Goal: Check status: Check status

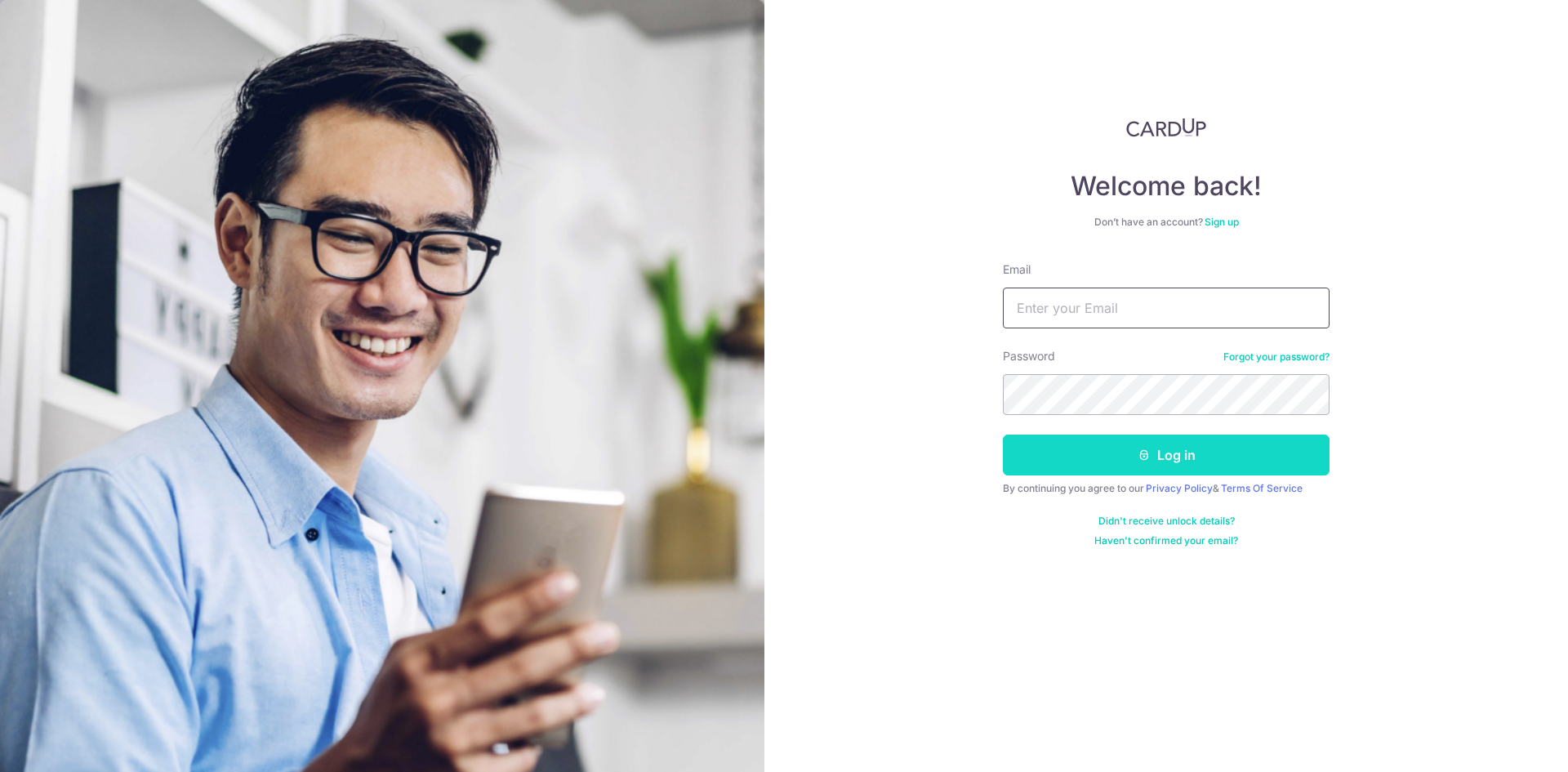
type input "[EMAIL_ADDRESS][DOMAIN_NAME]"
click at [1070, 463] on button "Log in" at bounding box center [1166, 455] width 327 height 41
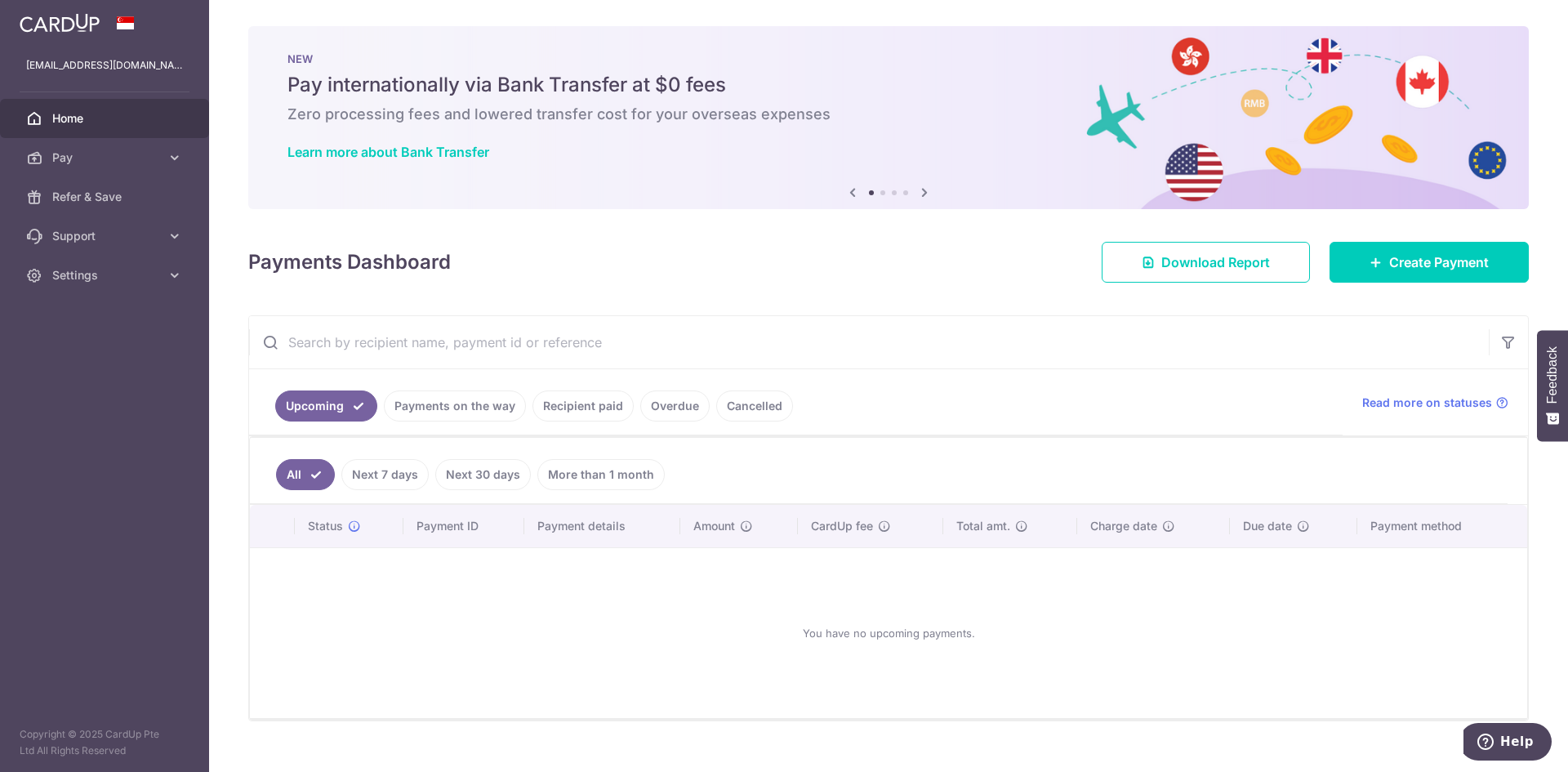
click at [452, 407] on link "Payments on the way" at bounding box center [455, 405] width 143 height 31
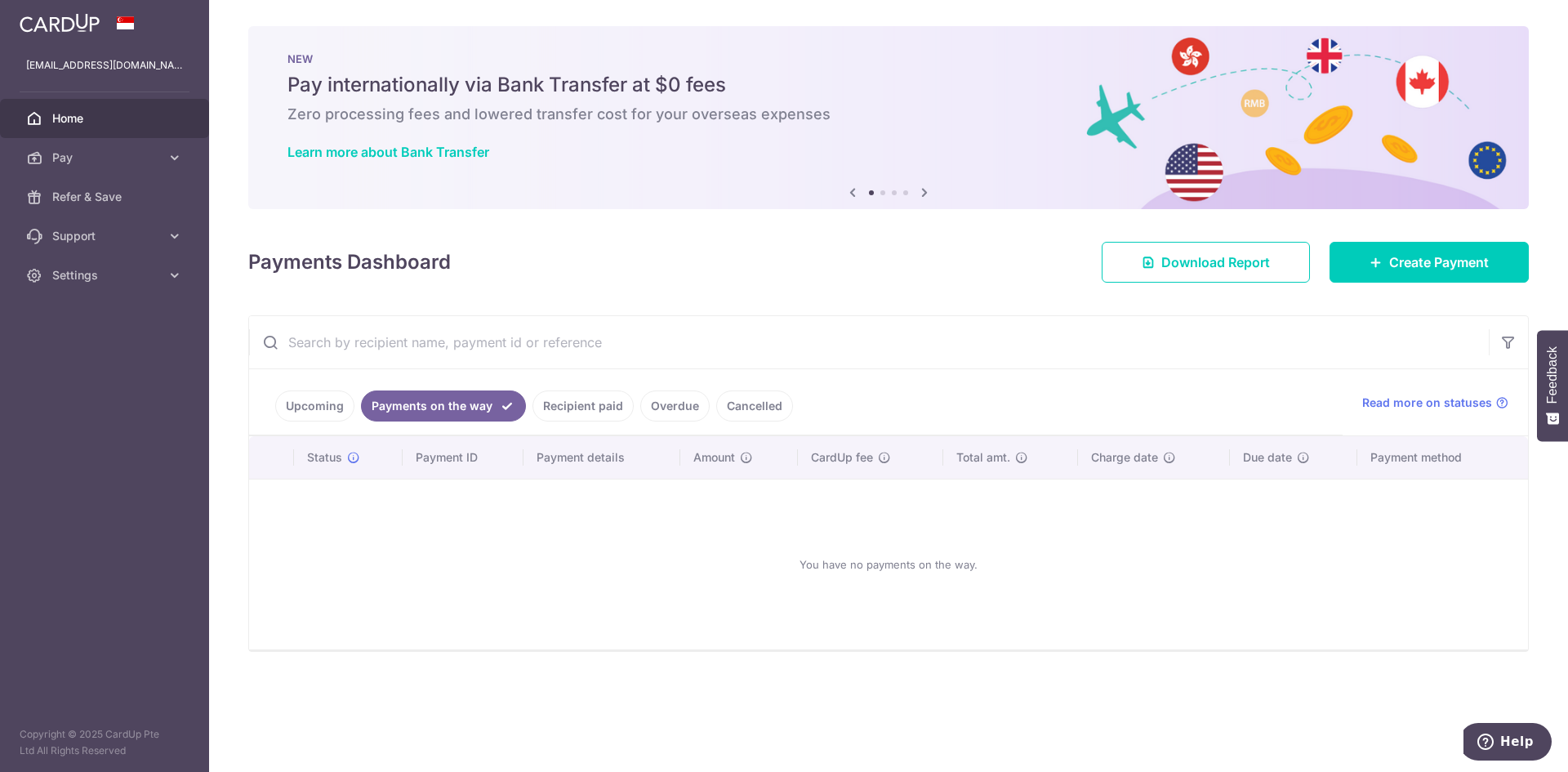
click at [596, 406] on link "Recipient paid" at bounding box center [583, 405] width 101 height 31
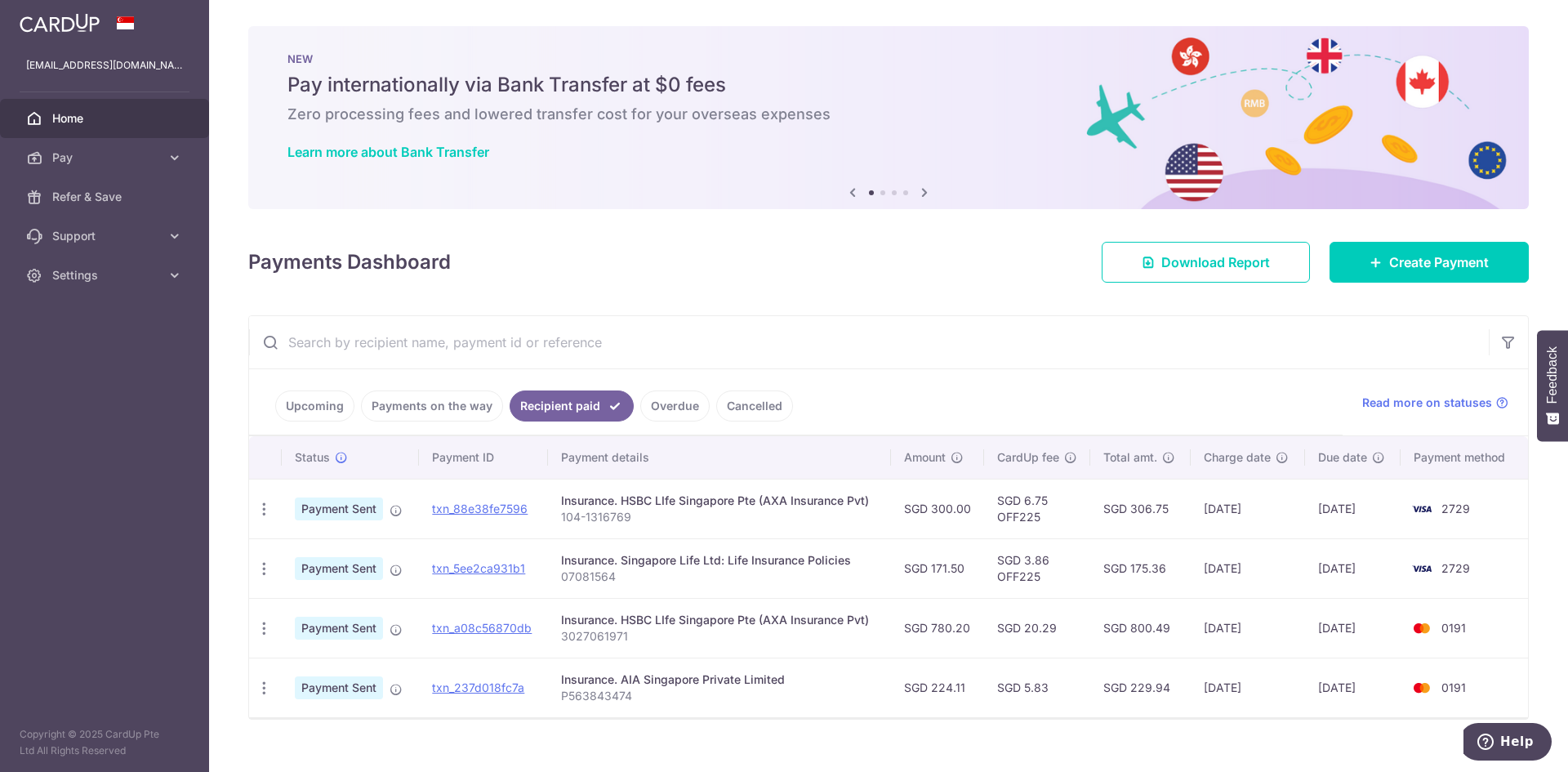
click at [750, 502] on div "Insurance. HSBC LIfe Singapore Pte (AXA Insurance Pvt)" at bounding box center [720, 500] width 317 height 16
drag, startPoint x: 561, startPoint y: 518, endPoint x: 629, endPoint y: 517, distance: 68.0
click at [629, 517] on p "104-1316769" at bounding box center [720, 517] width 317 height 16
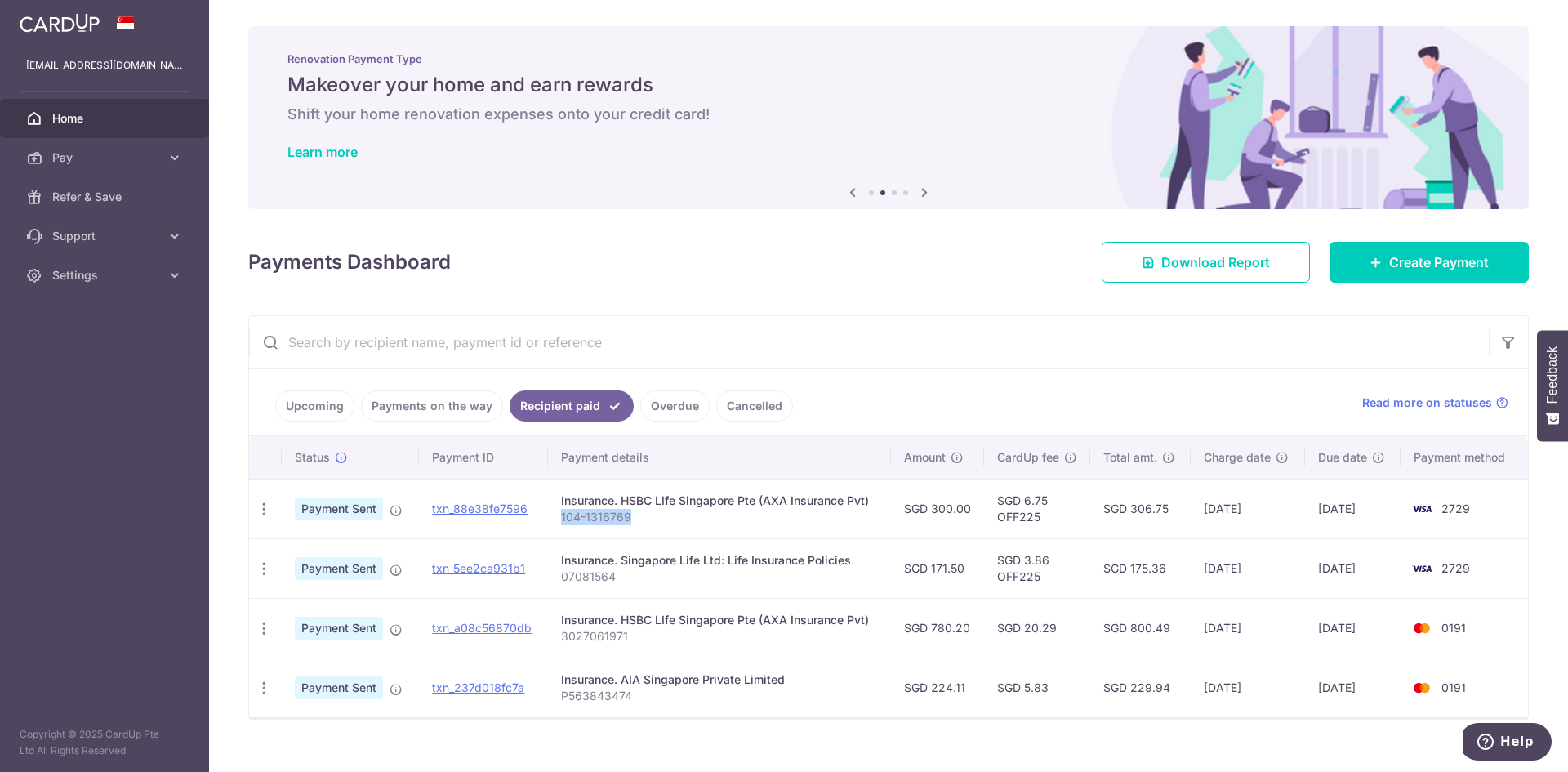
scroll to position [25, 0]
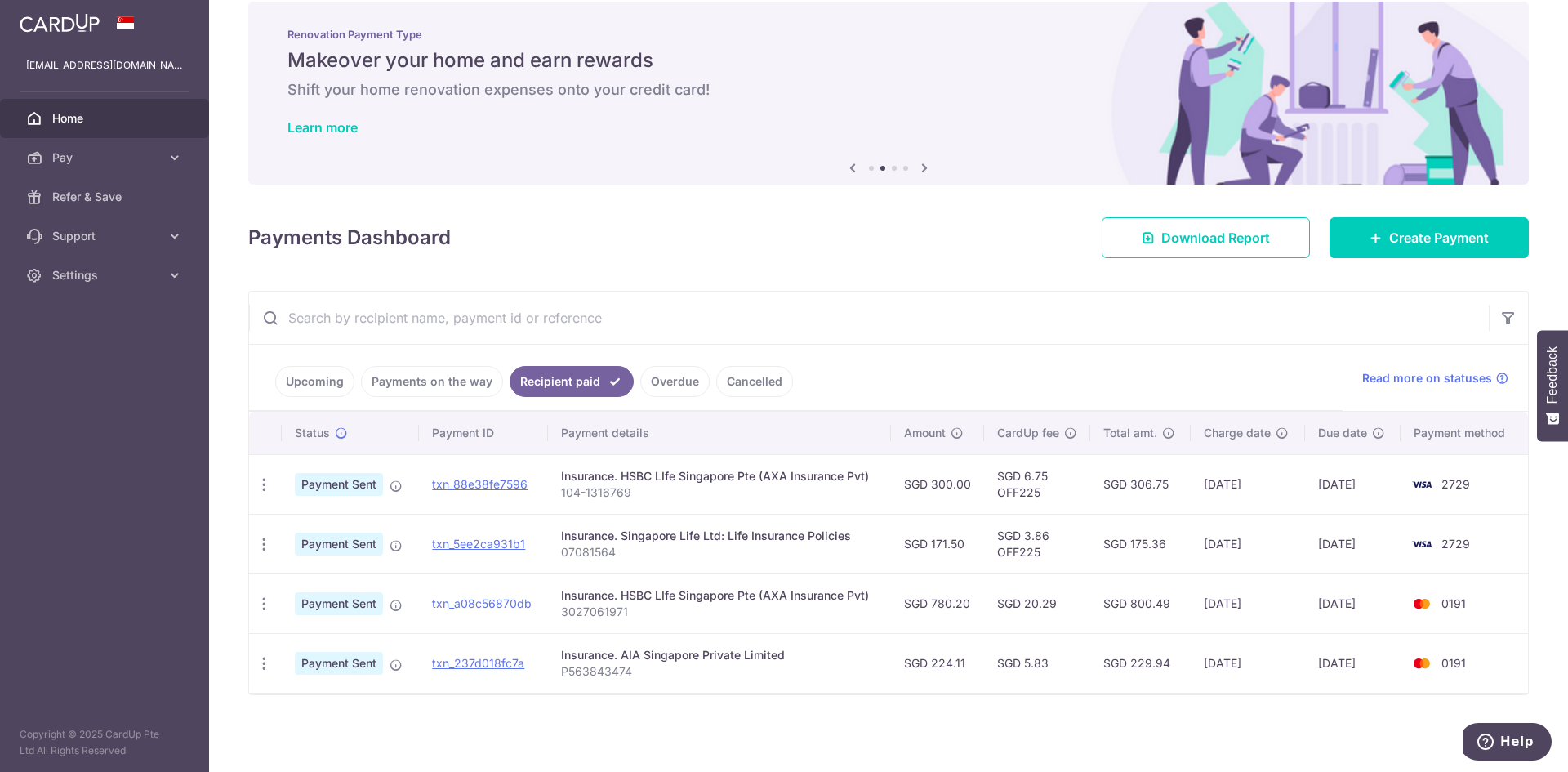
click at [1441, 482] on span "2729" at bounding box center [1456, 484] width 28 height 14
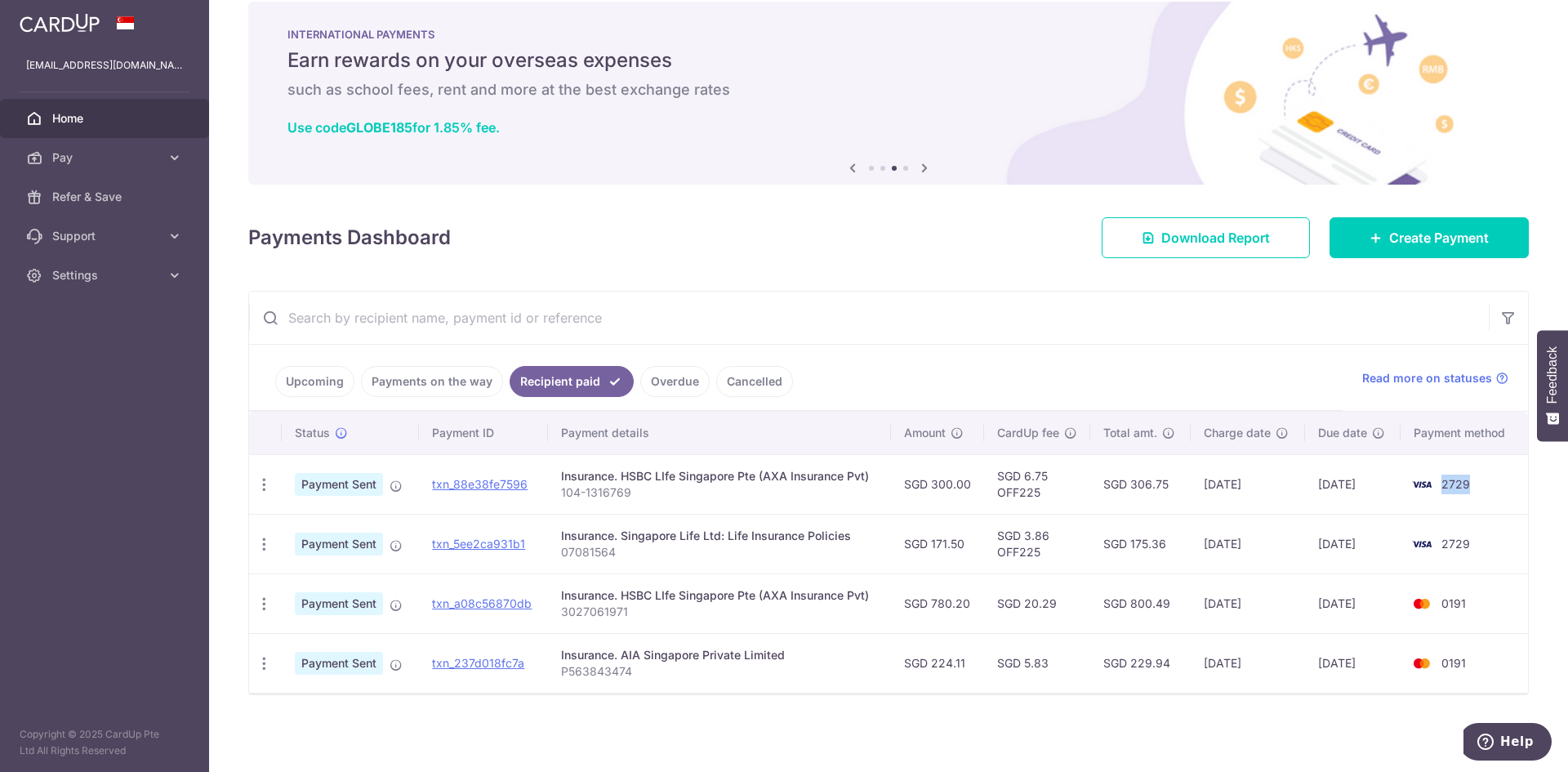
drag, startPoint x: 1441, startPoint y: 482, endPoint x: 1471, endPoint y: 484, distance: 30.1
click at [1471, 484] on td "2729" at bounding box center [1464, 483] width 127 height 59
drag, startPoint x: 1438, startPoint y: 544, endPoint x: 1466, endPoint y: 543, distance: 28.0
click at [1466, 543] on td "2729" at bounding box center [1464, 543] width 127 height 59
click at [684, 544] on p "07081564" at bounding box center [720, 552] width 317 height 16
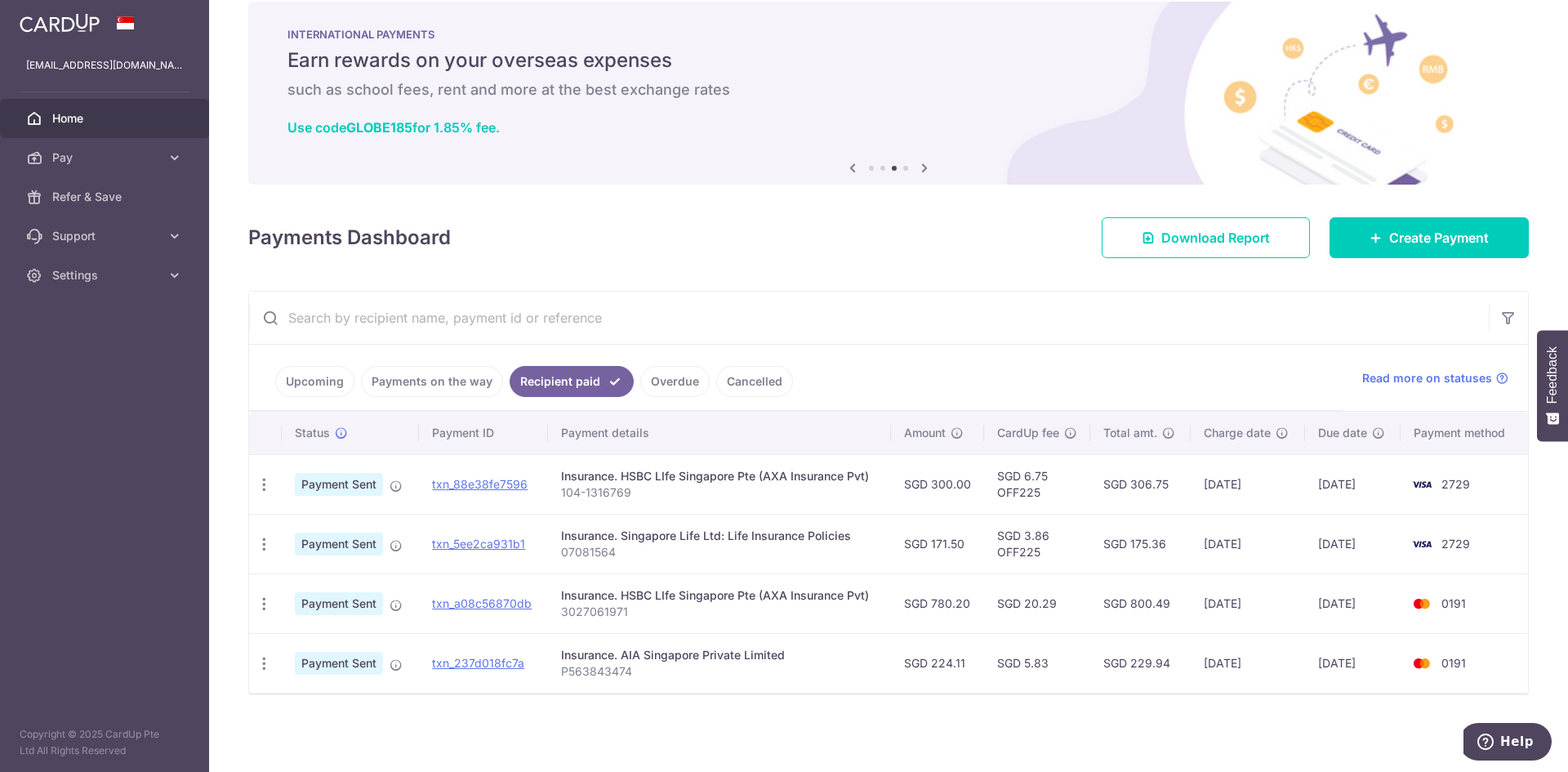
click at [615, 540] on div "Insurance. Singapore Life Ltd: Life Insurance Policies" at bounding box center [720, 536] width 317 height 16
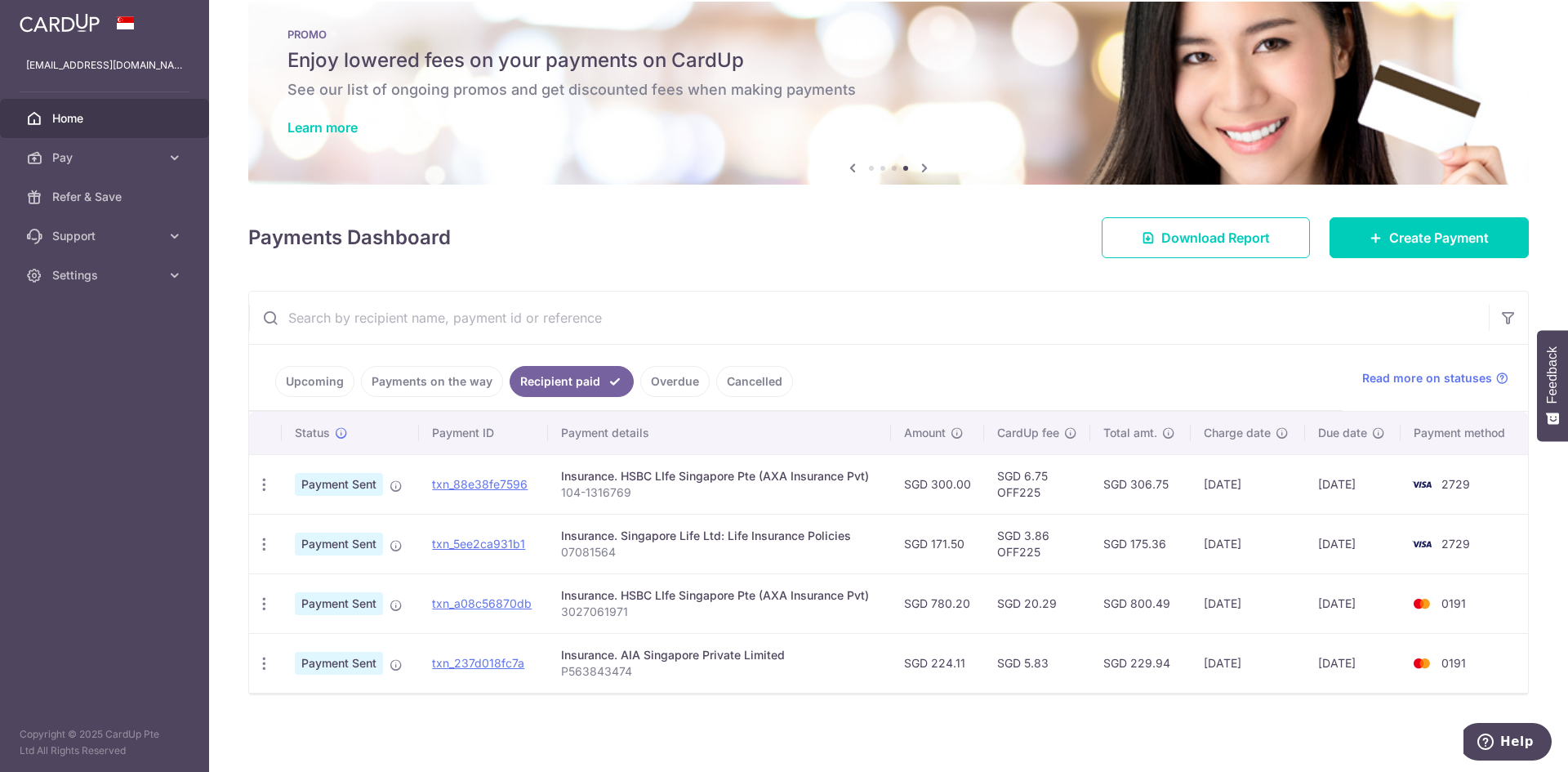
drag, startPoint x: 622, startPoint y: 535, endPoint x: 850, endPoint y: 536, distance: 228.0
click at [850, 536] on div "Insurance. Singapore Life Ltd: Life Insurance Policies" at bounding box center [720, 536] width 317 height 16
click at [664, 469] on div "Insurance. HSBC LIfe Singapore Pte (AXA Insurance Pvt)" at bounding box center [720, 476] width 317 height 16
drag, startPoint x: 622, startPoint y: 479, endPoint x: 862, endPoint y: 476, distance: 240.0
click at [862, 476] on div "Insurance. HSBC LIfe Singapore Pte (AXA Insurance Pvt)" at bounding box center [720, 476] width 317 height 16
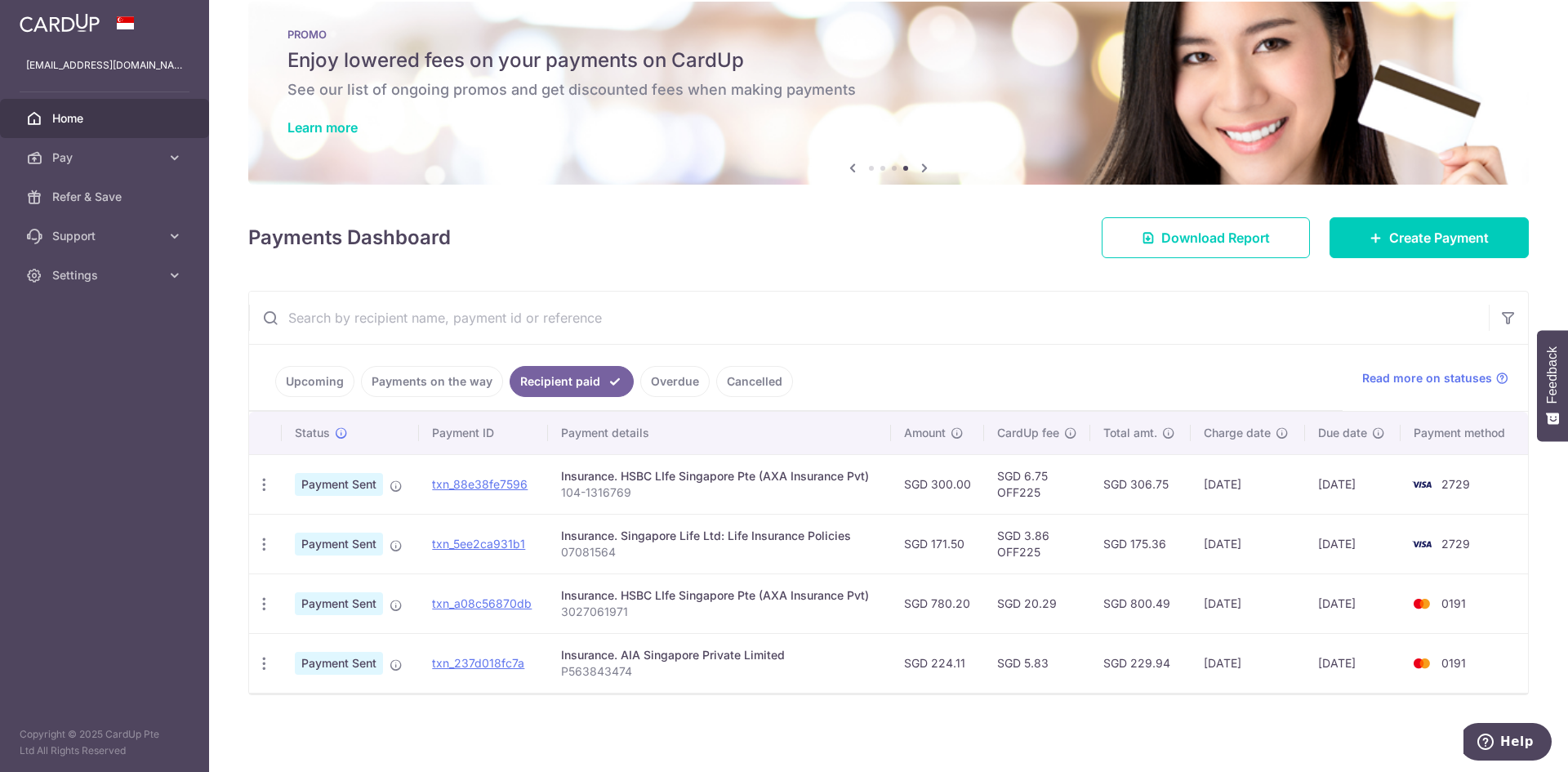
click at [1449, 482] on span "2729" at bounding box center [1456, 484] width 28 height 14
